Goal: Information Seeking & Learning: Learn about a topic

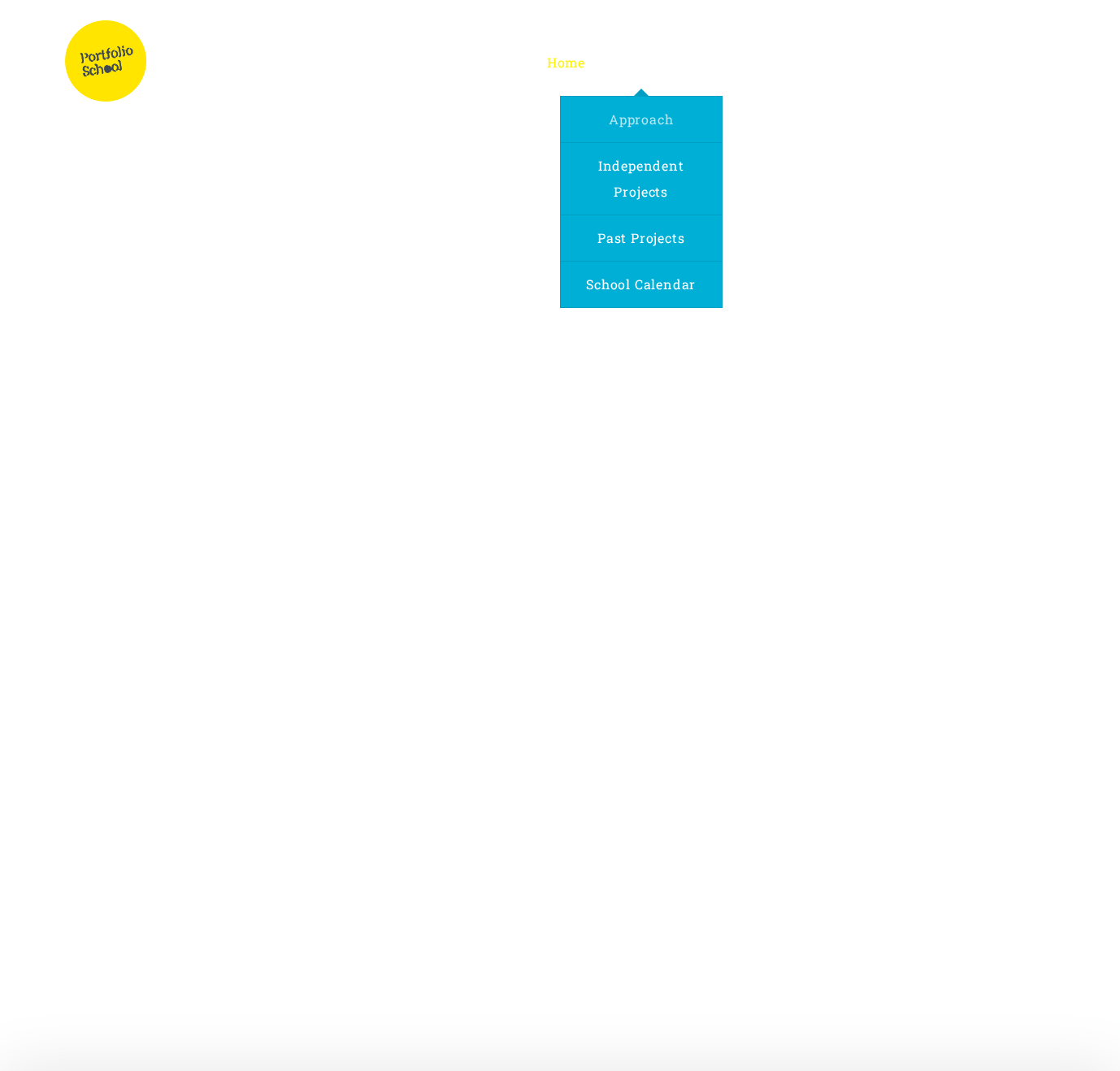
click at [667, 110] on link "Approach" at bounding box center [641, 120] width 84 height 46
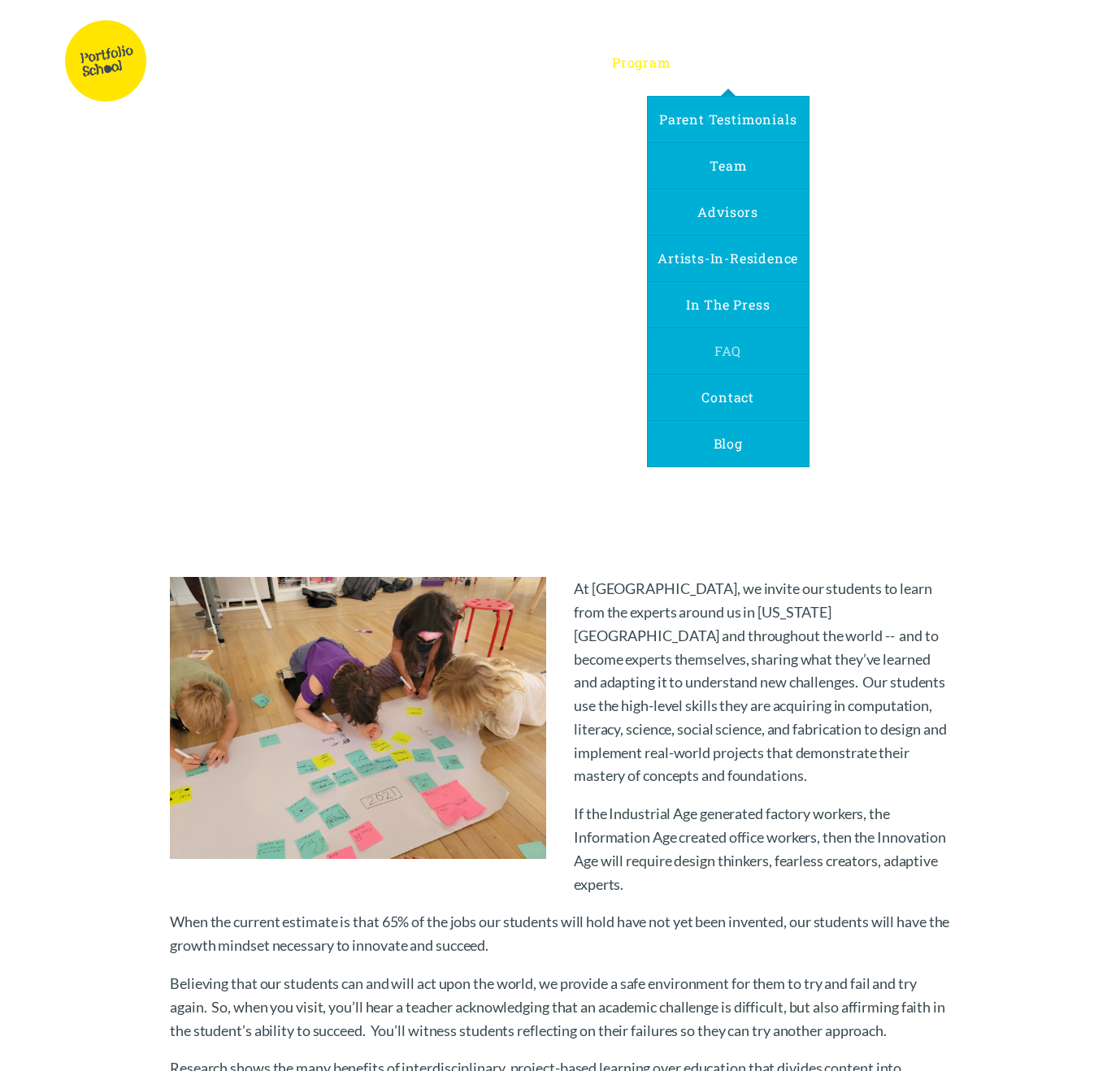
click at [748, 354] on link "FAQ" at bounding box center [728, 352] width 46 height 46
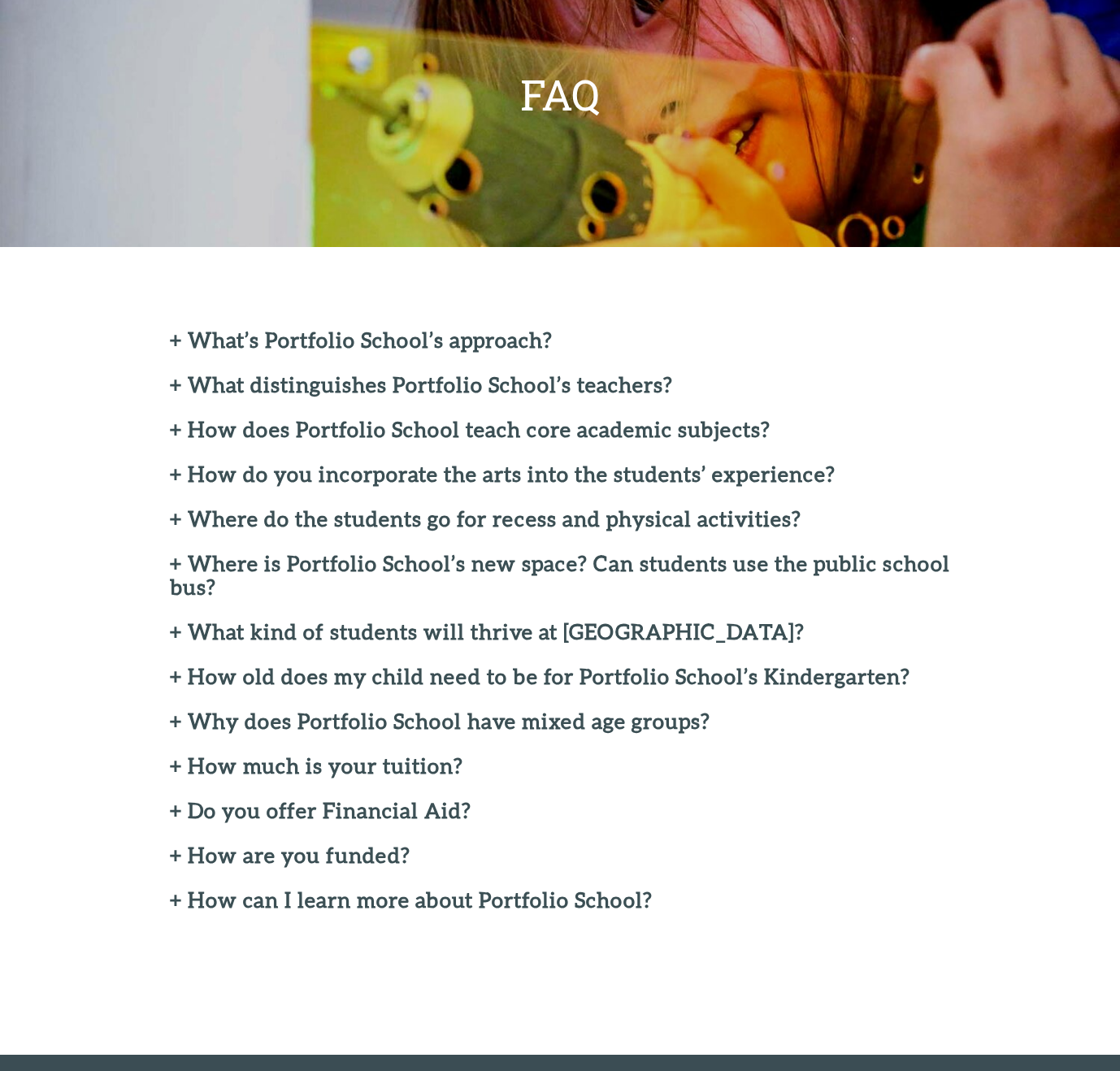
scroll to position [195, 0]
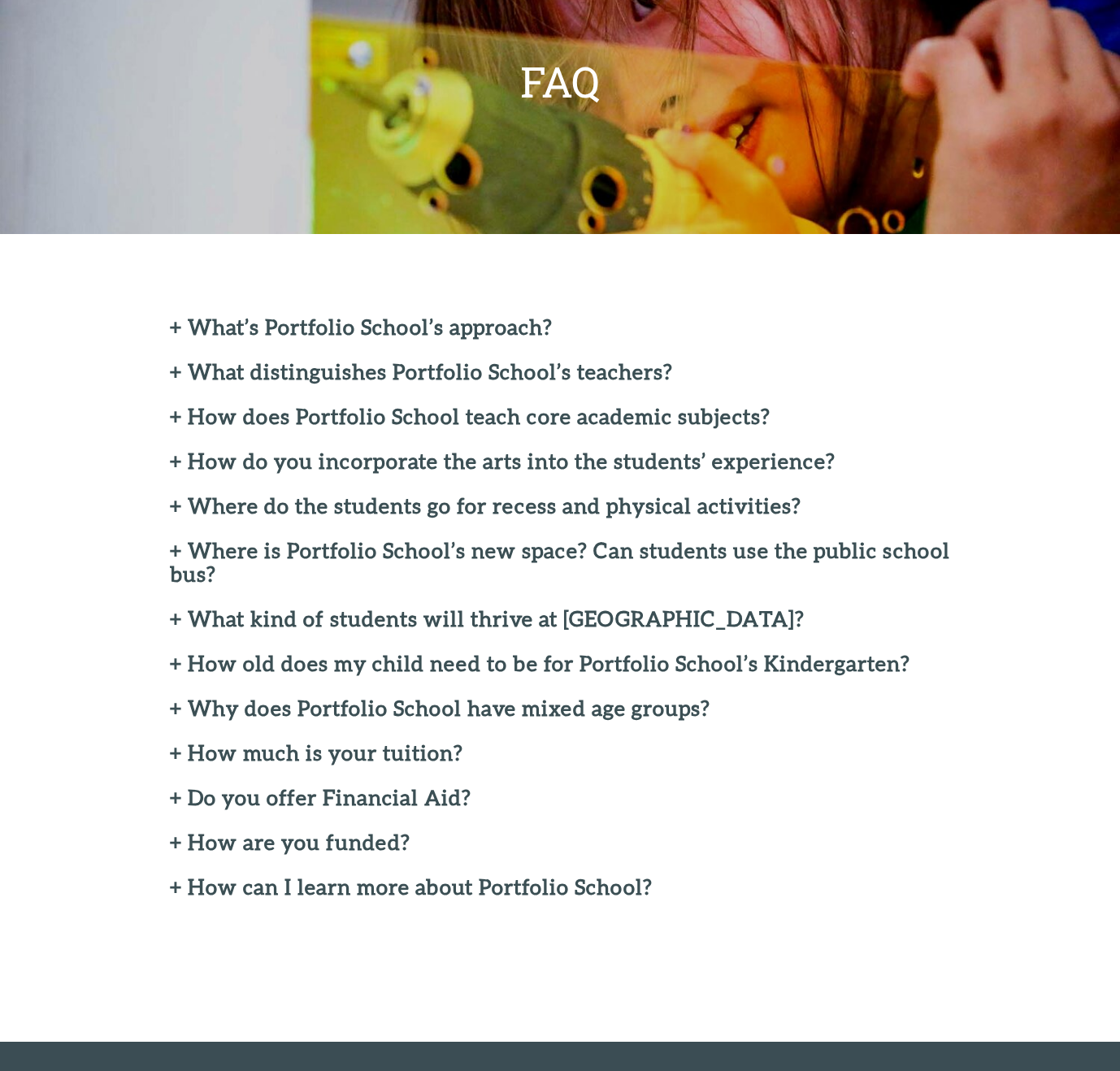
click at [174, 506] on h2 "+ Where do the students go for recess and physical activities?" at bounding box center [560, 506] width 781 height 24
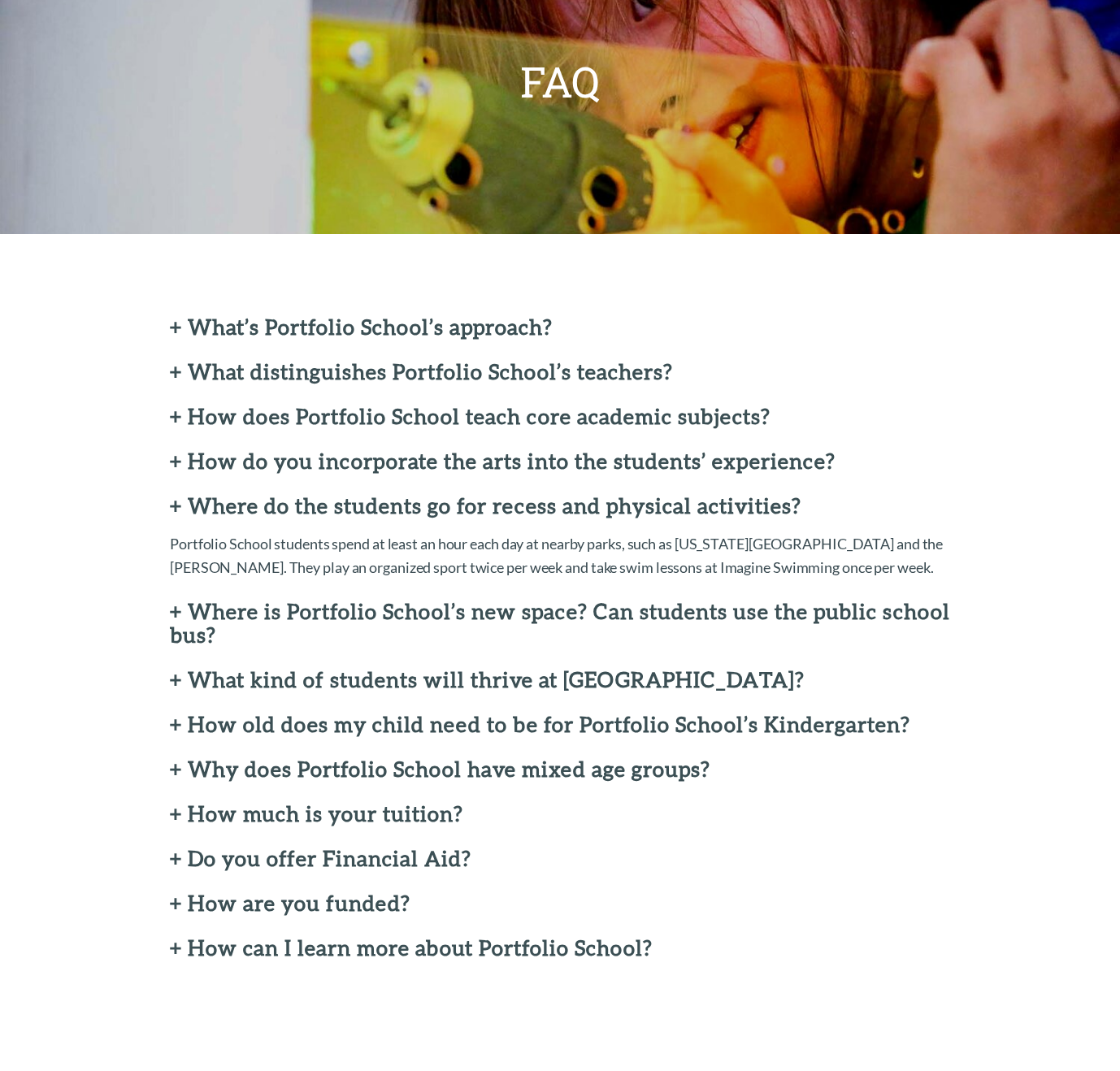
click at [176, 610] on h2 "+ Where is Portfolio School’s new space? Can students use the public school bus?" at bounding box center [560, 623] width 781 height 47
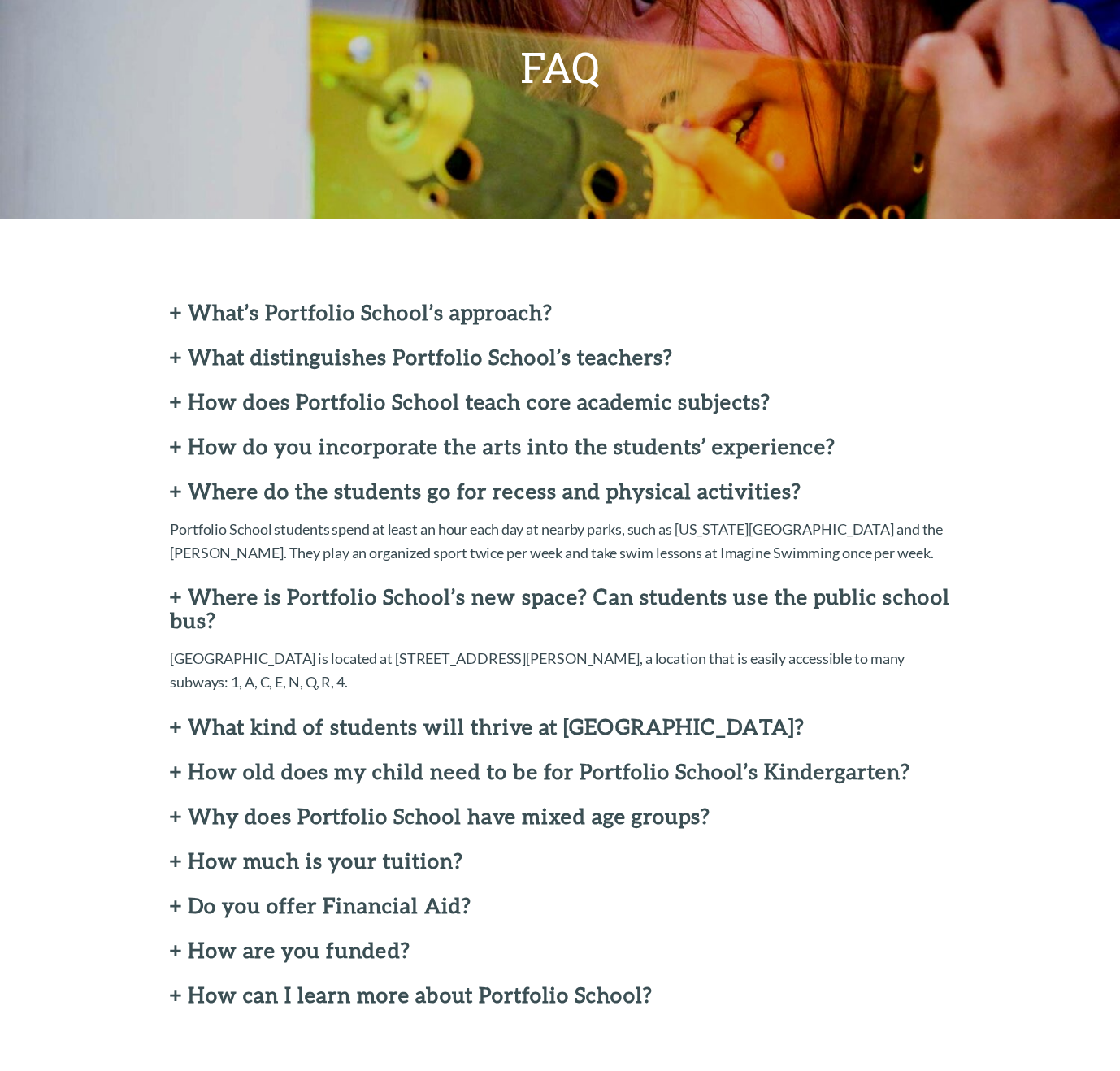
scroll to position [221, 0]
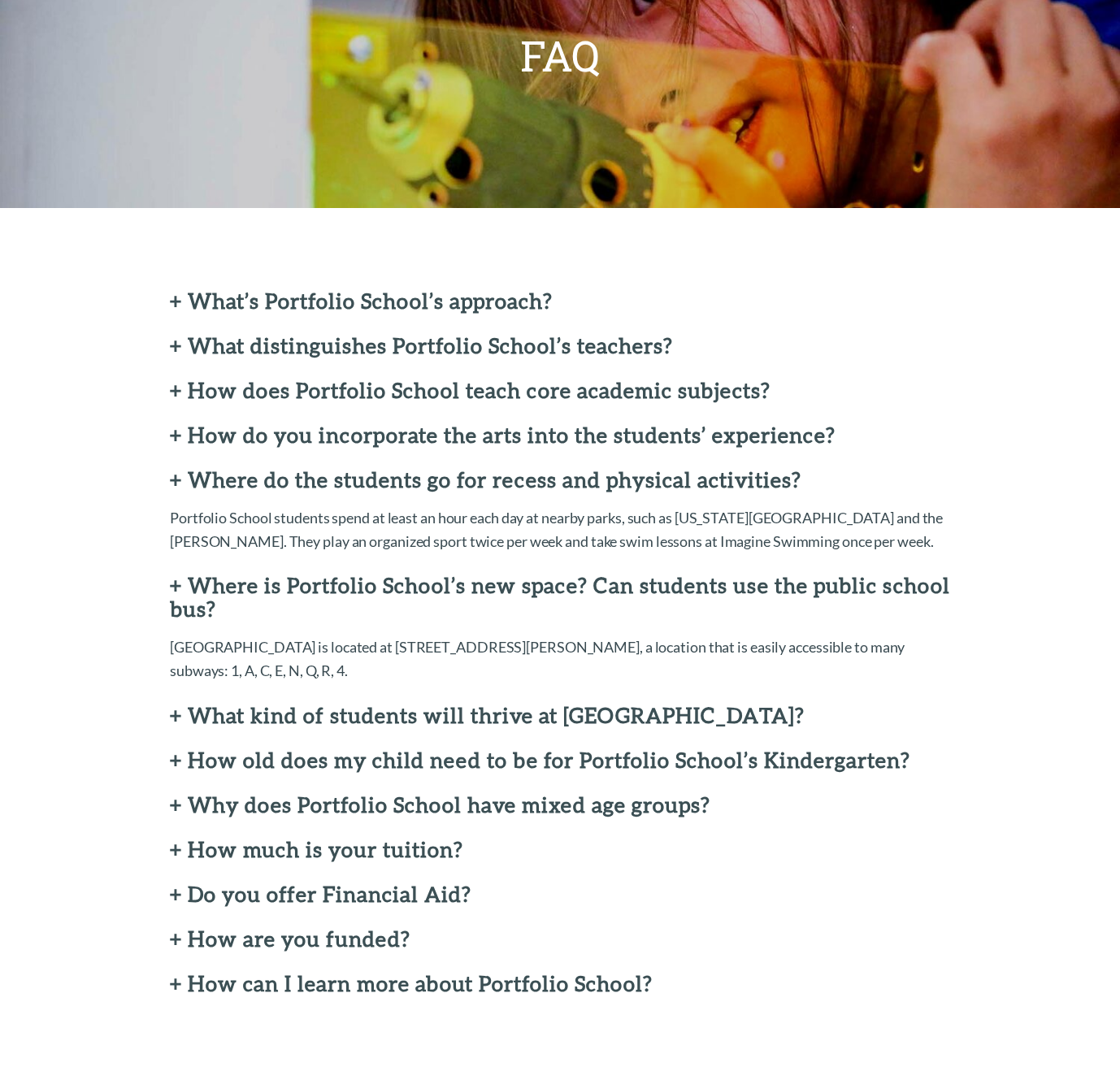
click at [180, 704] on h2 "+ What kind of students will thrive at Portfolio School?" at bounding box center [560, 716] width 781 height 24
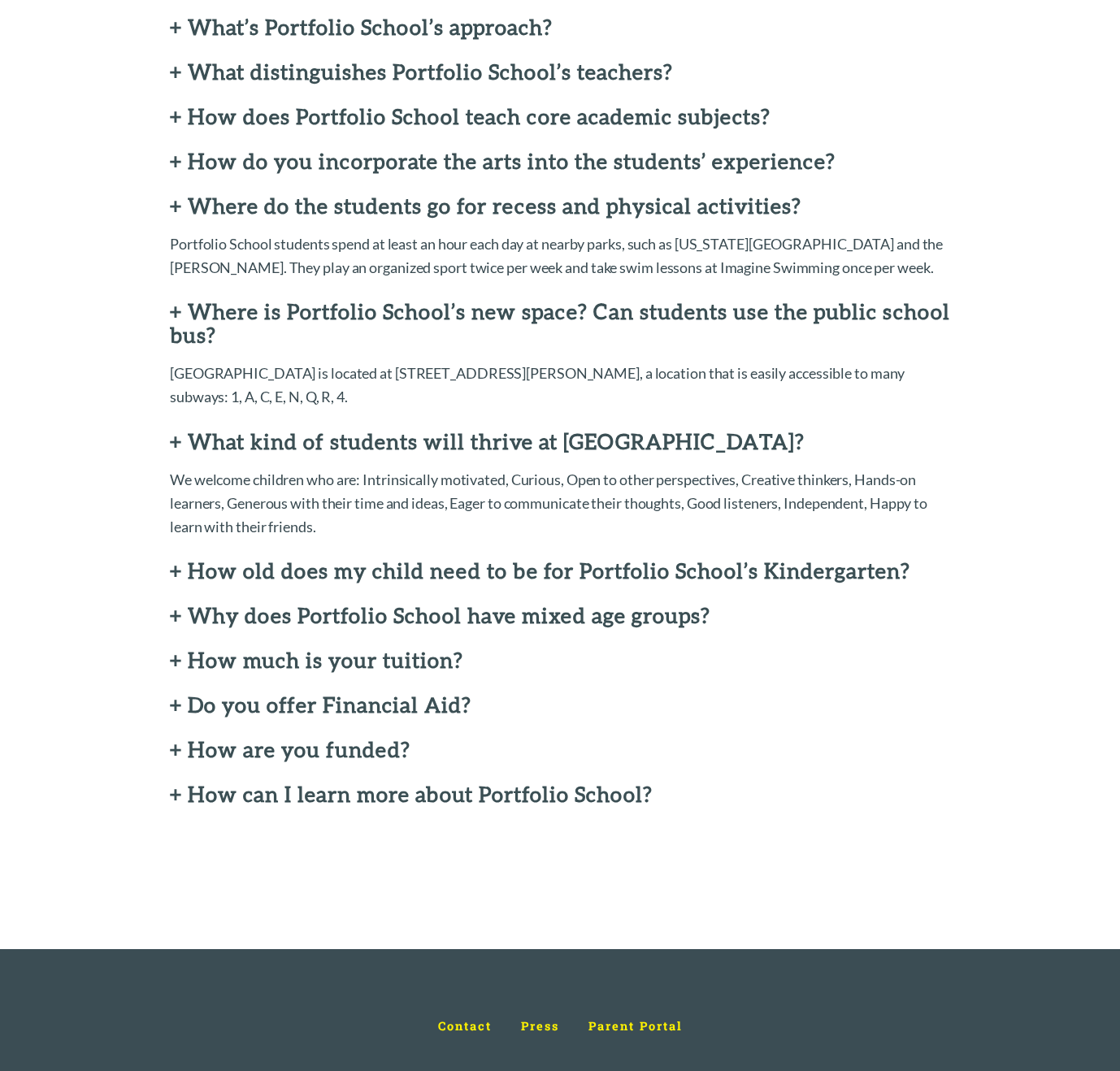
scroll to position [507, 0]
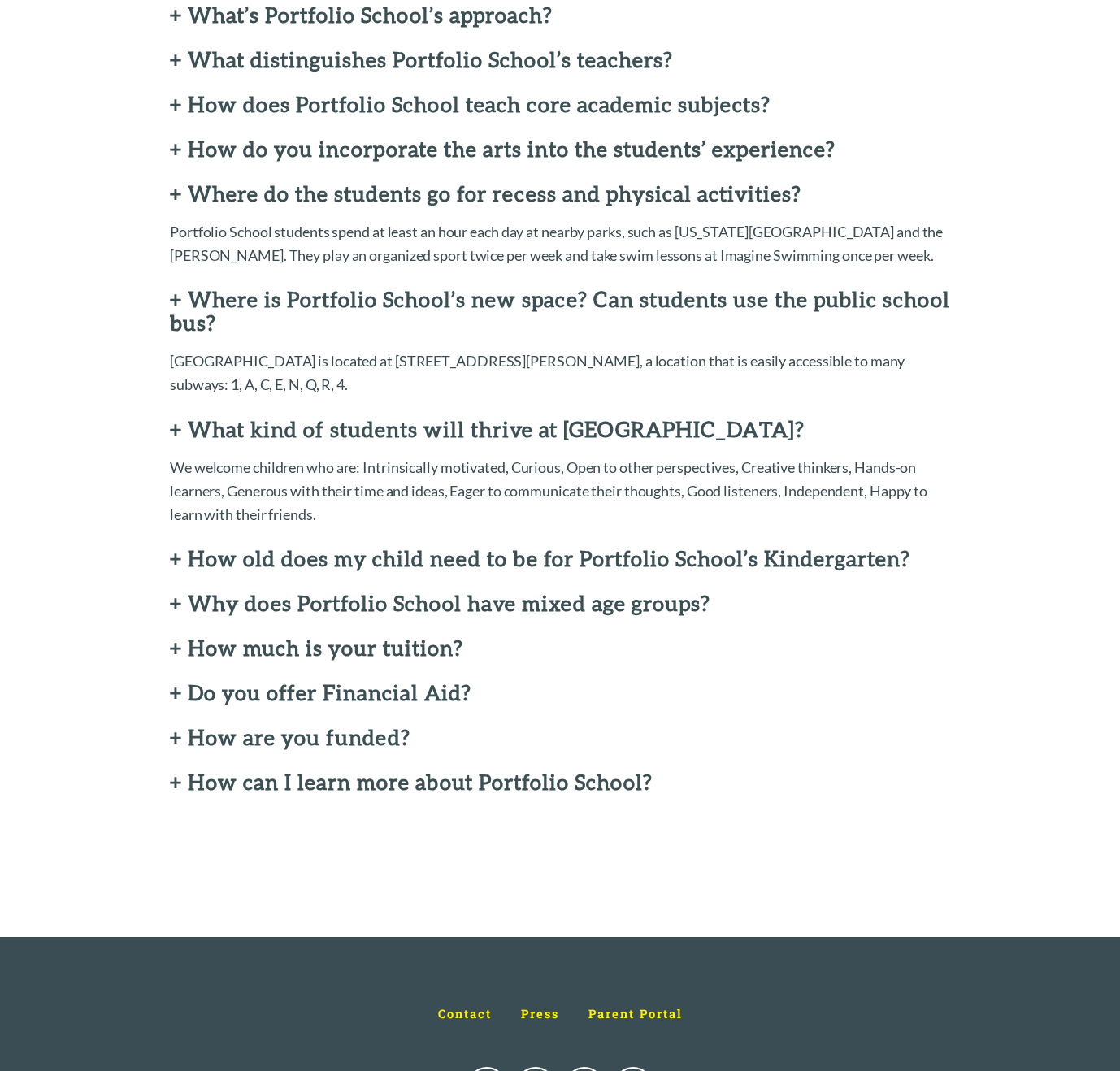
click at [171, 592] on h2 "+ Why does Portfolio School have mixed age groups?" at bounding box center [560, 603] width 781 height 24
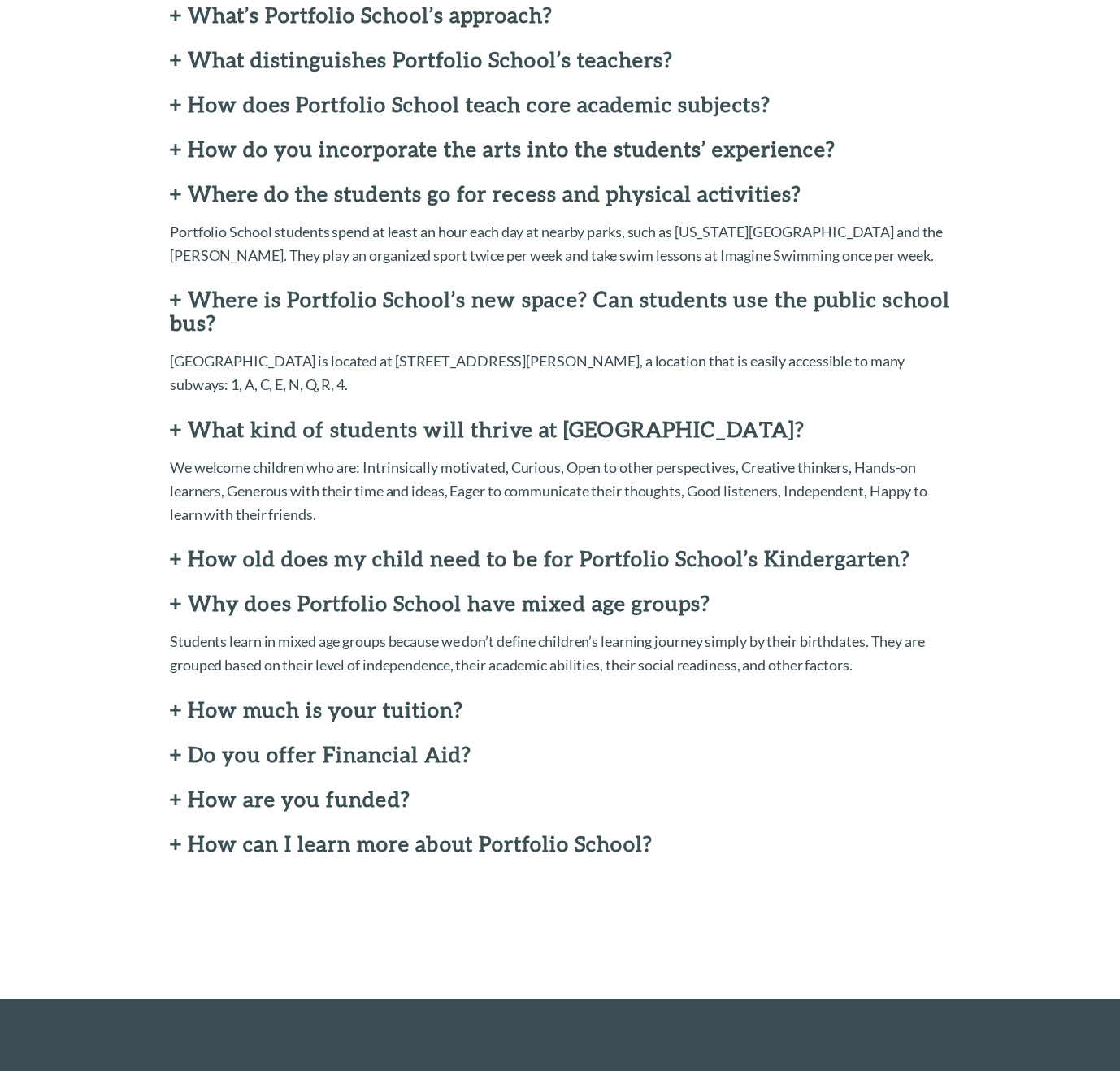
scroll to position [0, 0]
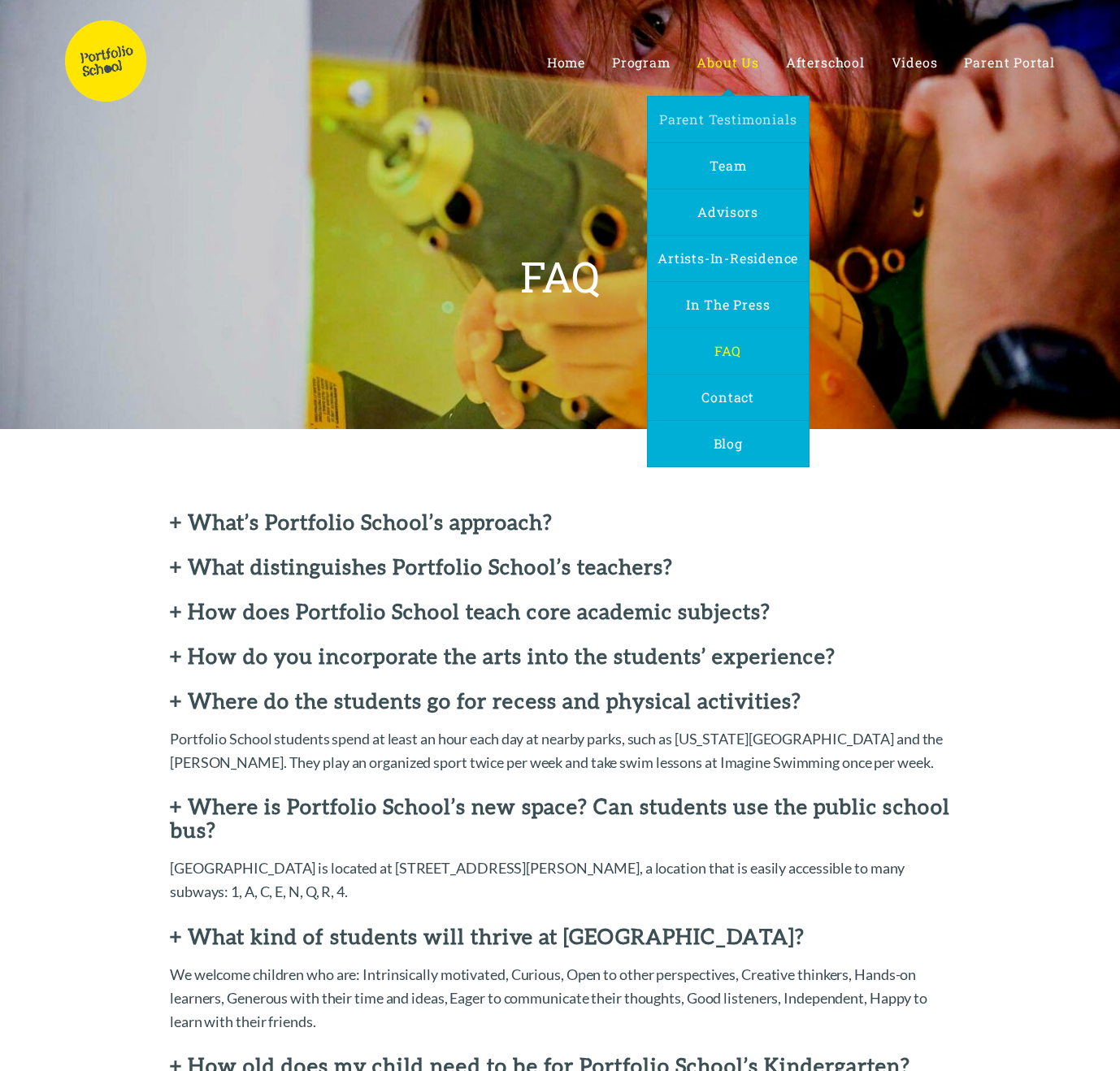
click at [703, 123] on span "Parent Testimonials" at bounding box center [728, 119] width 137 height 17
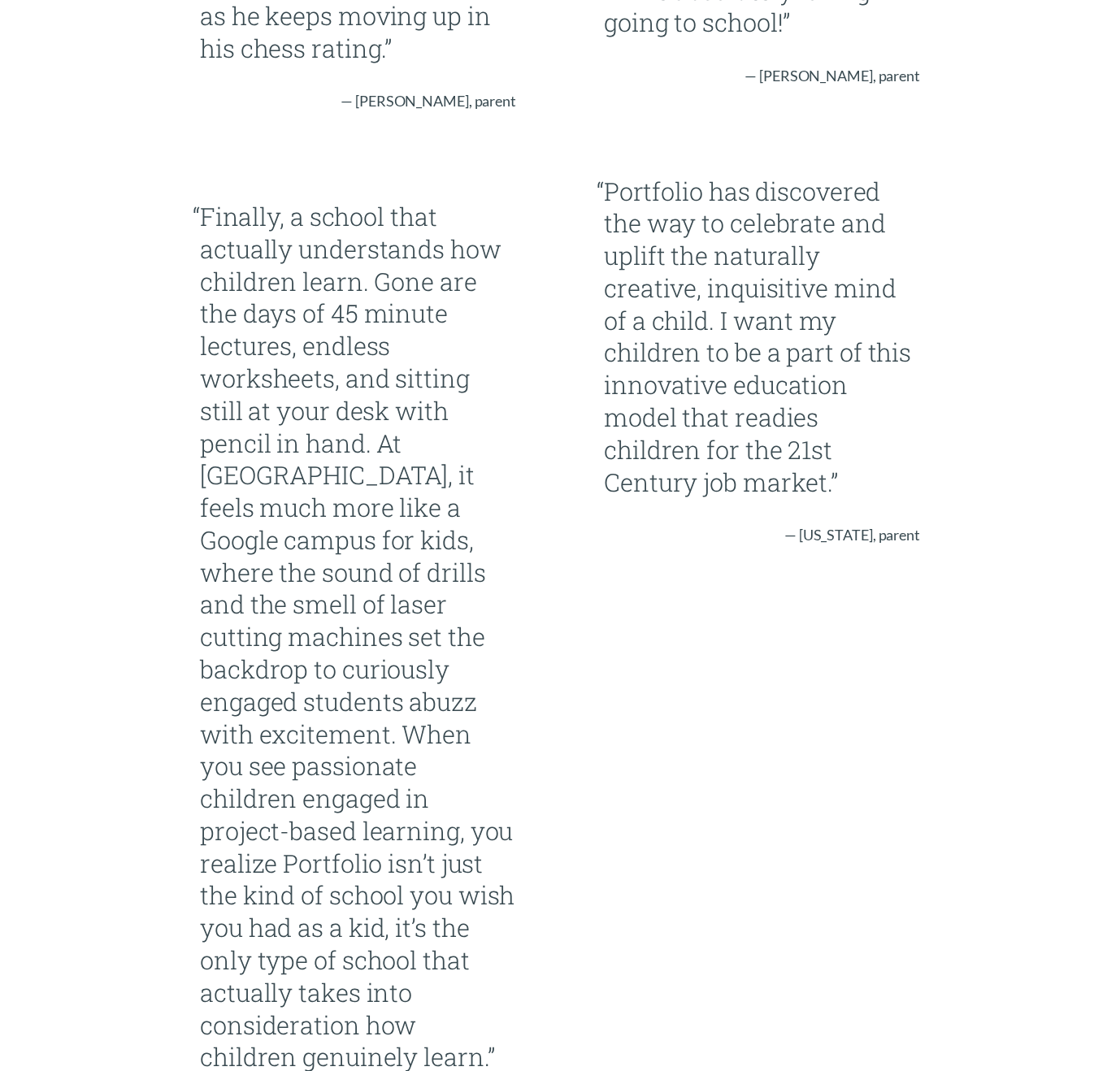
scroll to position [1925, 0]
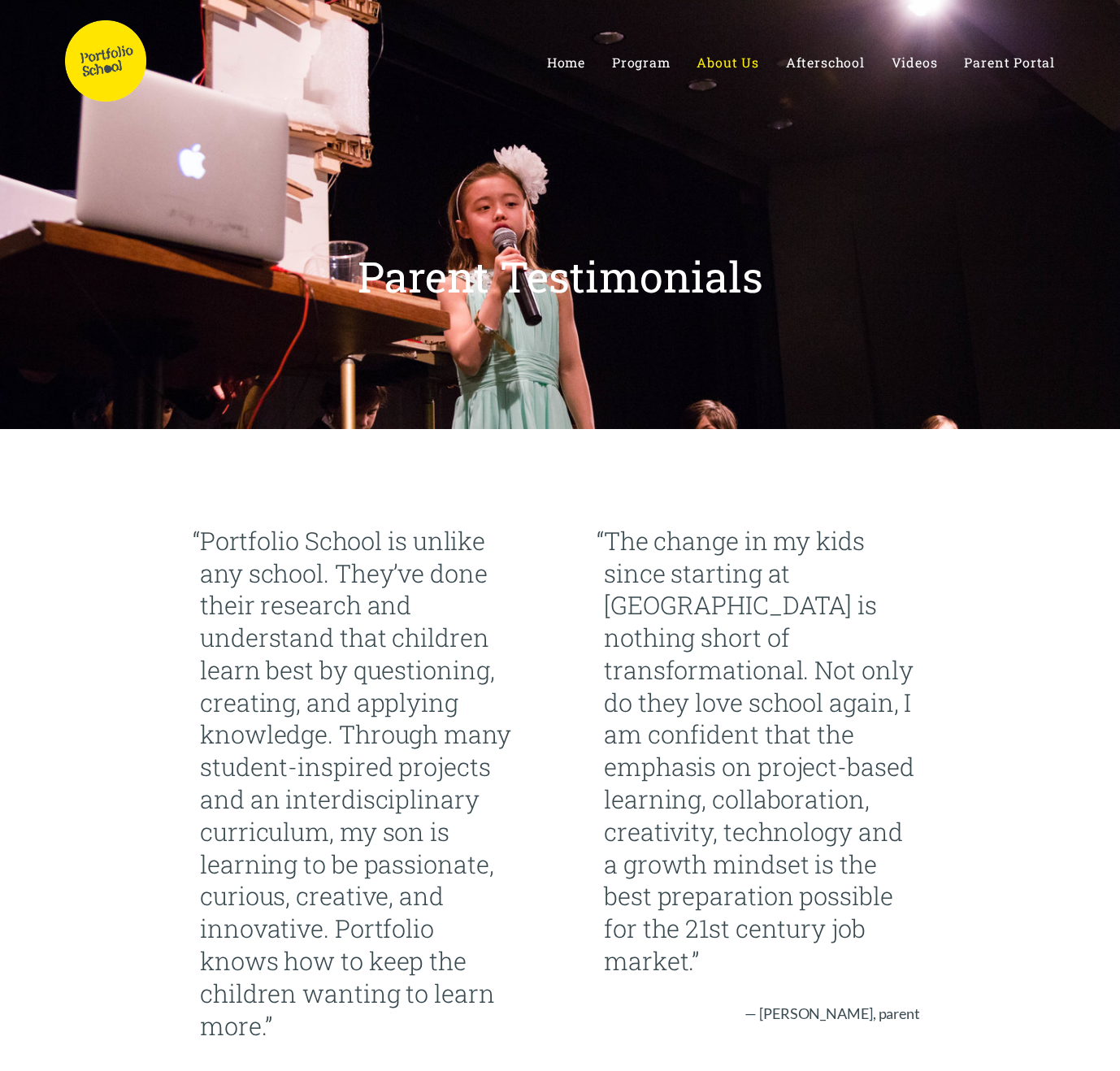
click at [110, 74] on img at bounding box center [105, 60] width 81 height 81
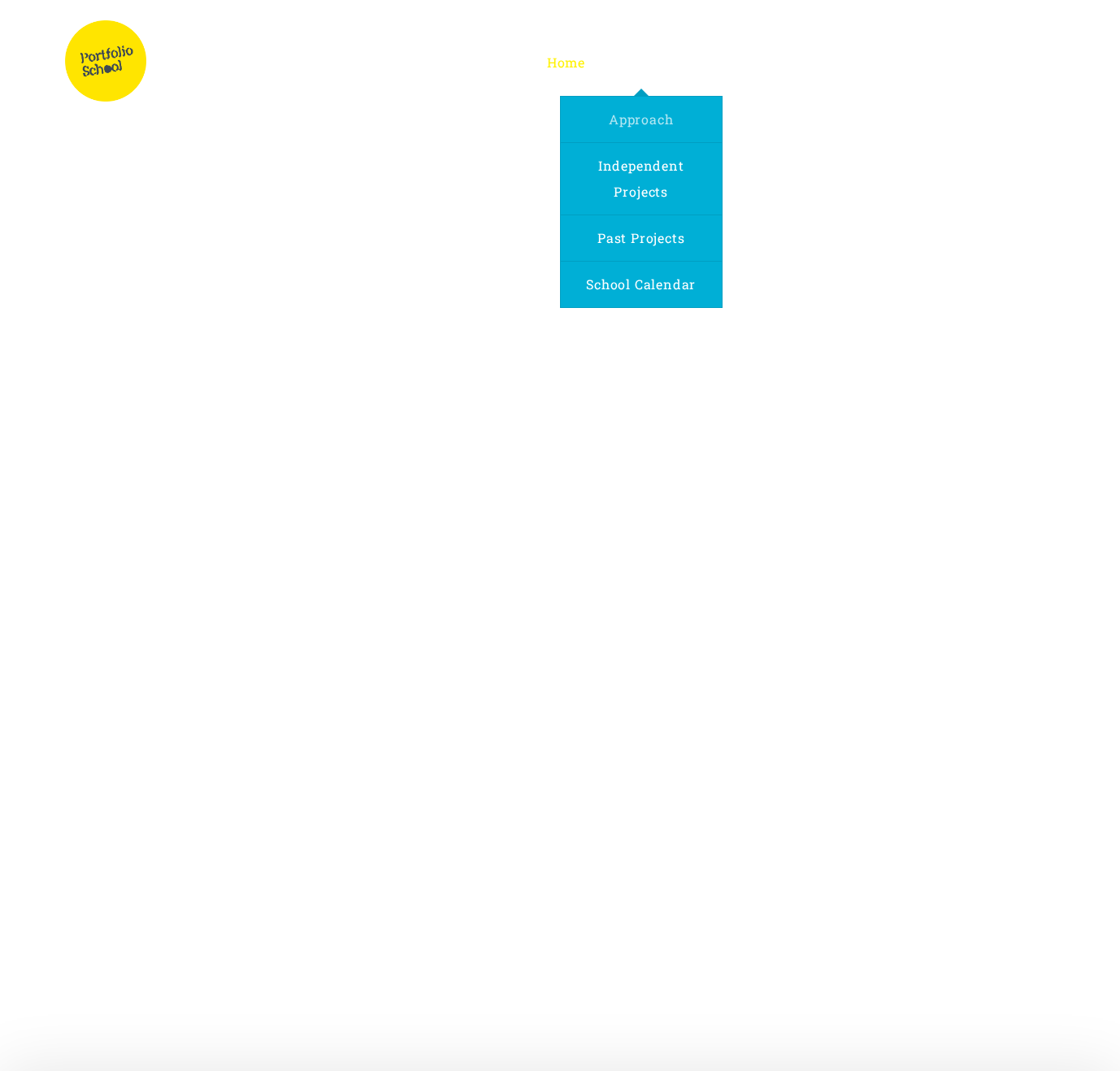
click at [638, 112] on span "Approach" at bounding box center [641, 119] width 64 height 17
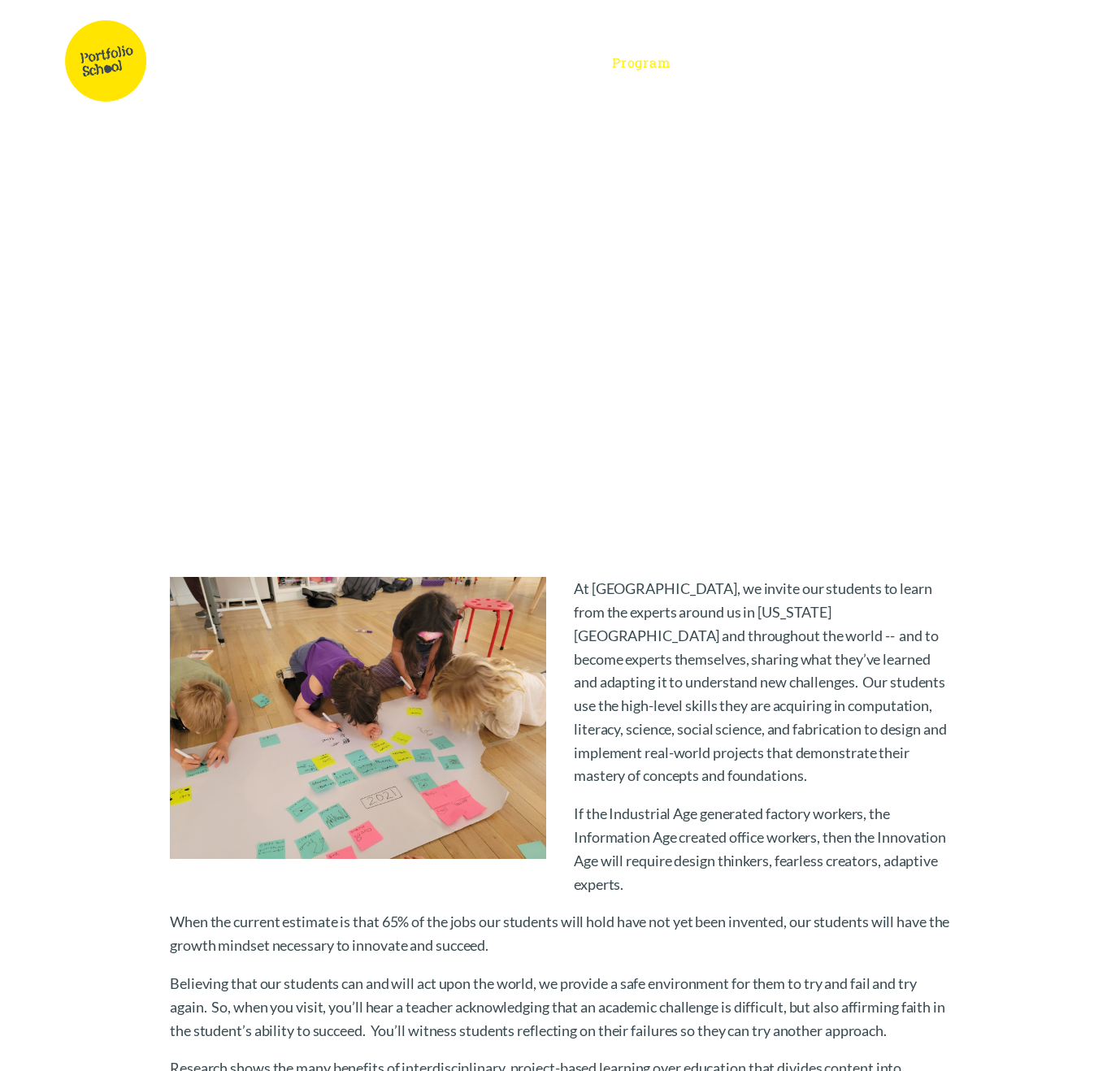
click at [116, 66] on img at bounding box center [105, 60] width 81 height 81
